Goal: Navigation & Orientation: Find specific page/section

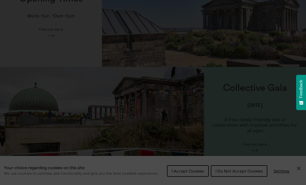
scroll to position [164, 0]
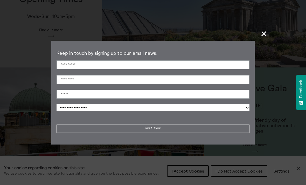
click at [267, 41] on span "+" at bounding box center [263, 33] width 15 height 15
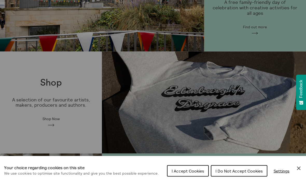
scroll to position [282, 0]
click at [241, 173] on span "I Do Not Accept Cookies" at bounding box center [238, 170] width 47 height 5
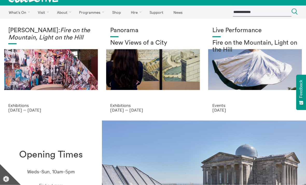
scroll to position [0, 0]
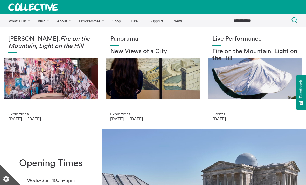
click at [0, 0] on link "Find Us" at bounding box center [0, 0] width 0 height 0
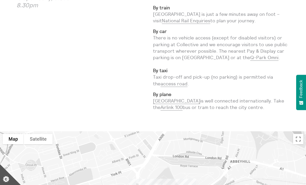
scroll to position [180, 0]
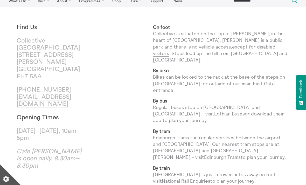
scroll to position [19, 0]
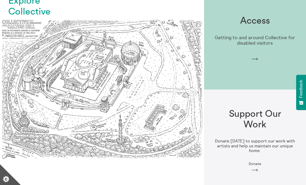
scroll to position [436, 0]
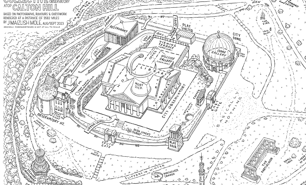
click at [167, 81] on img at bounding box center [102, 80] width 204 height 204
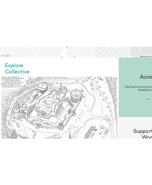
scroll to position [425, 0]
